Goal: Check status: Check status

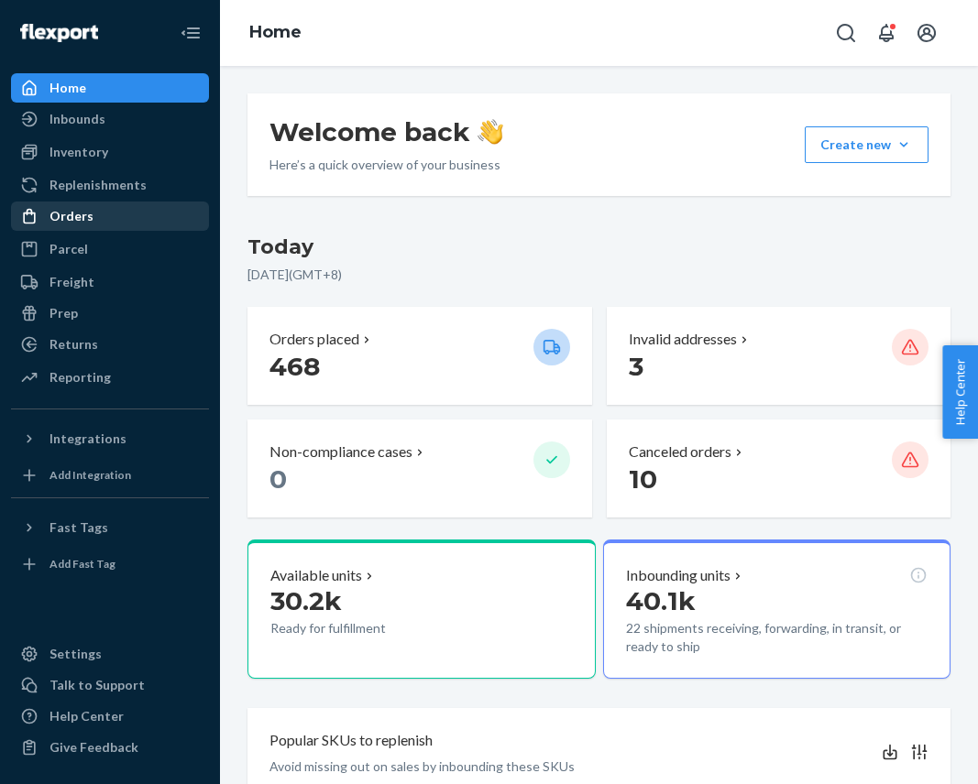
click at [131, 206] on div "Orders" at bounding box center [110, 216] width 194 height 26
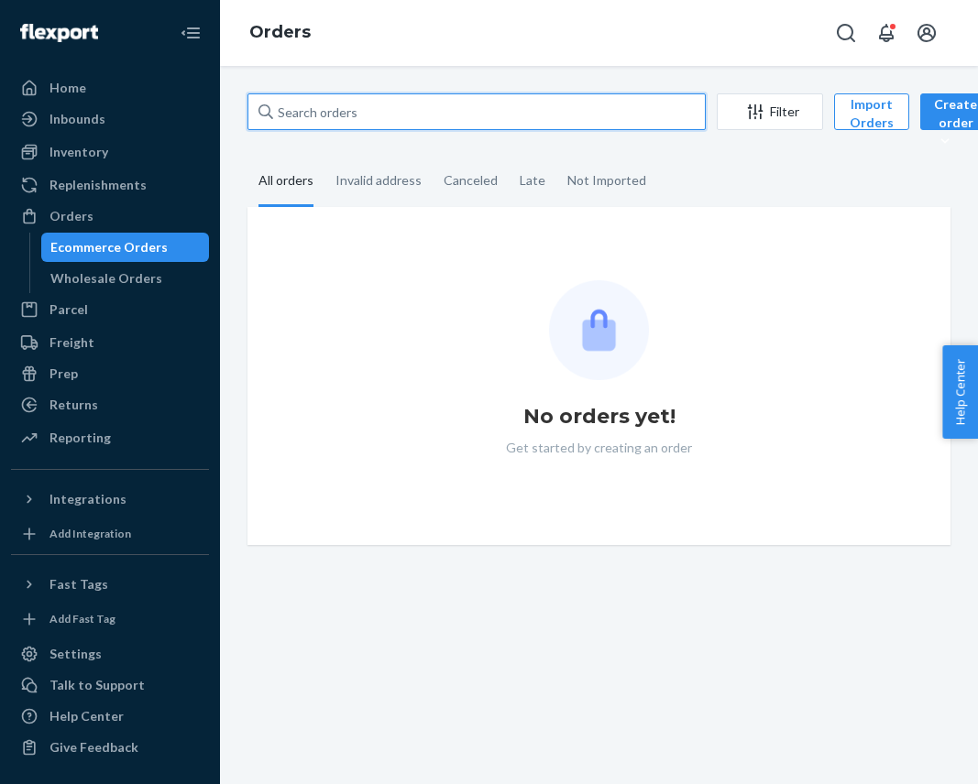
click at [356, 113] on input "text" at bounding box center [476, 111] width 458 height 37
paste input "US25342791"
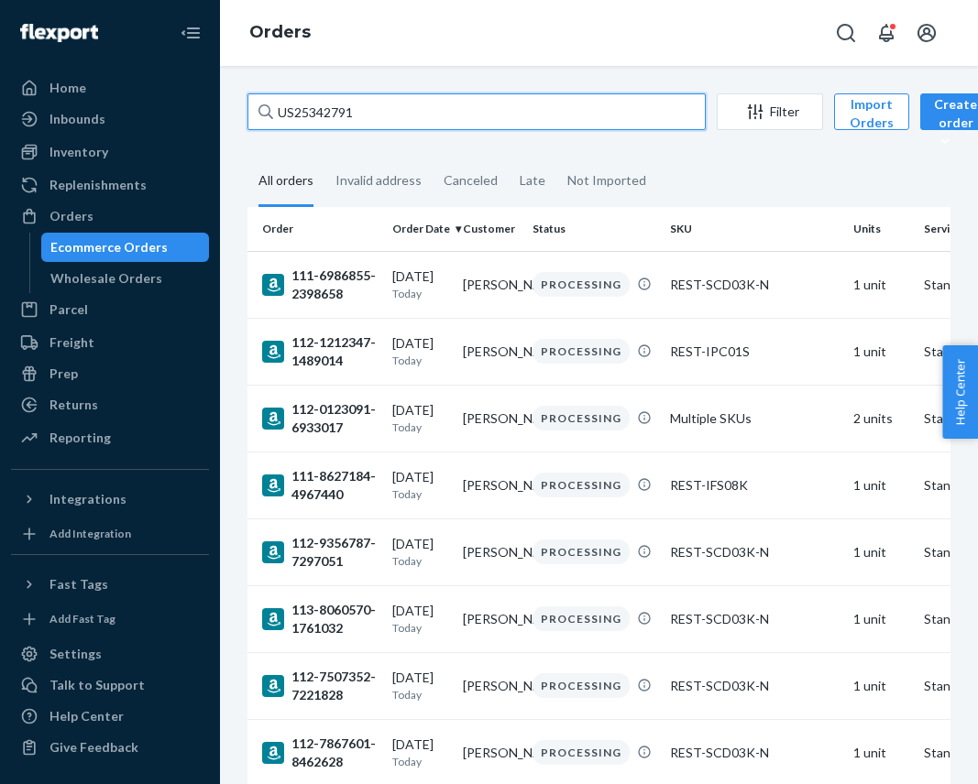
type input "US25342791"
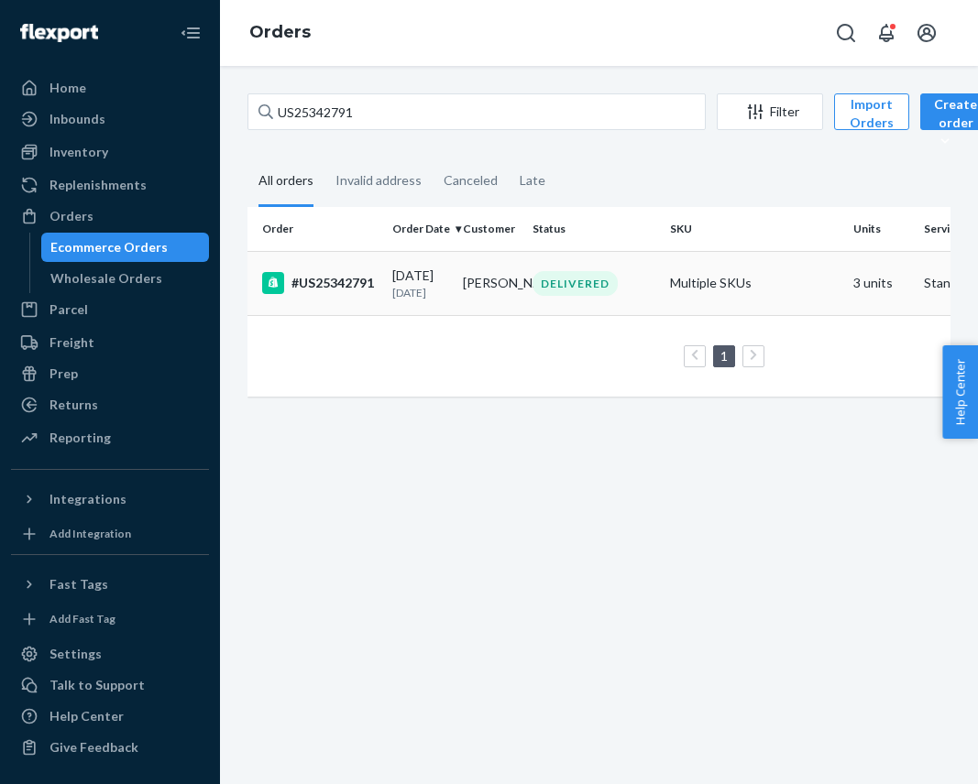
click at [357, 275] on div "#US25342791" at bounding box center [319, 283] width 115 height 22
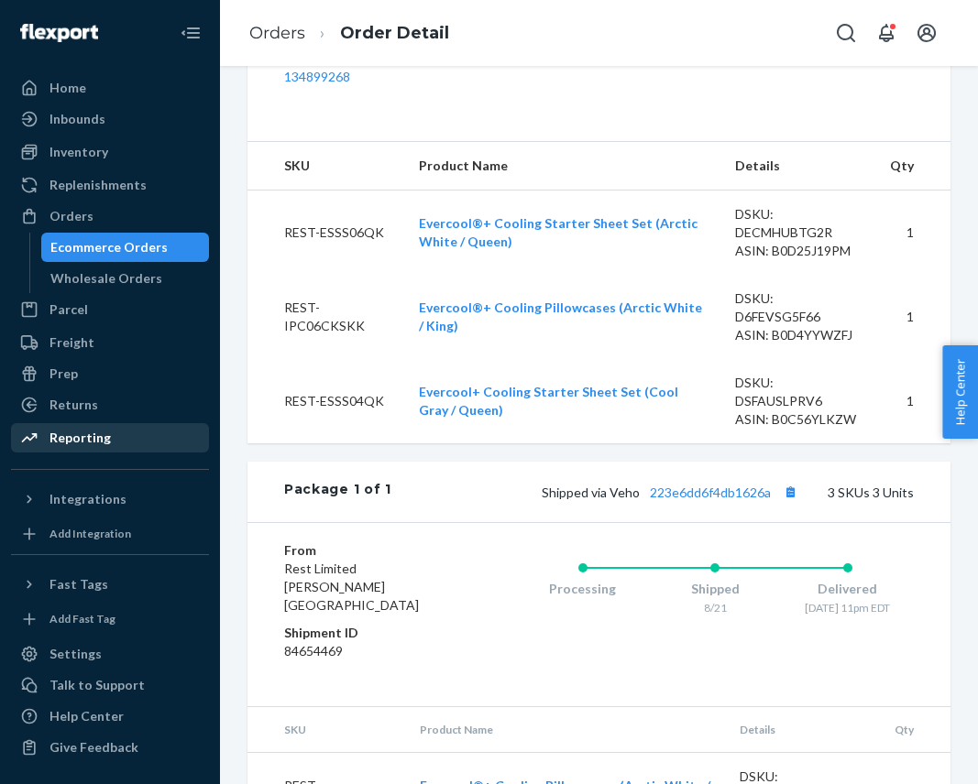
scroll to position [521, 0]
